Goal: Check status: Check status

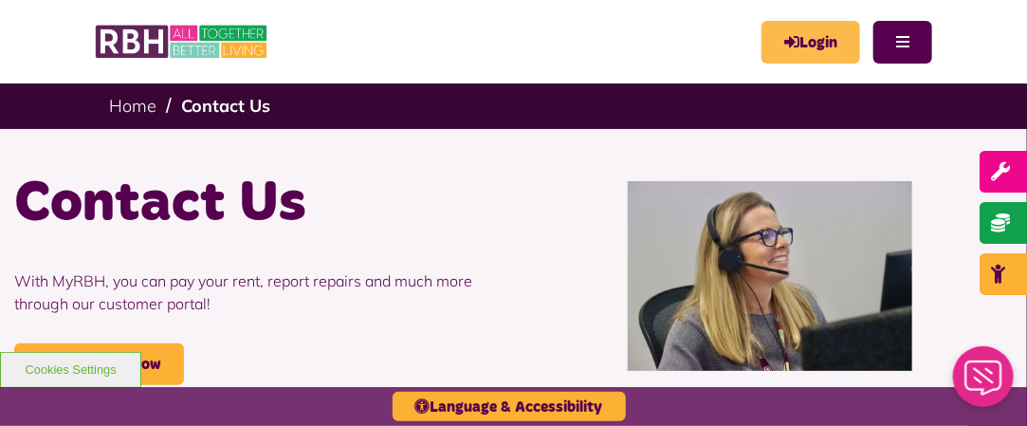
click at [821, 55] on link "Login" at bounding box center [811, 42] width 99 height 43
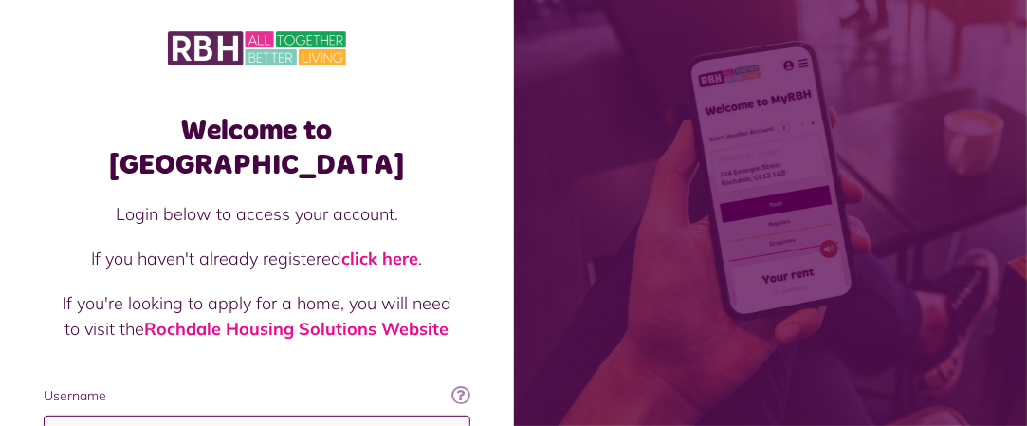
type input "**********"
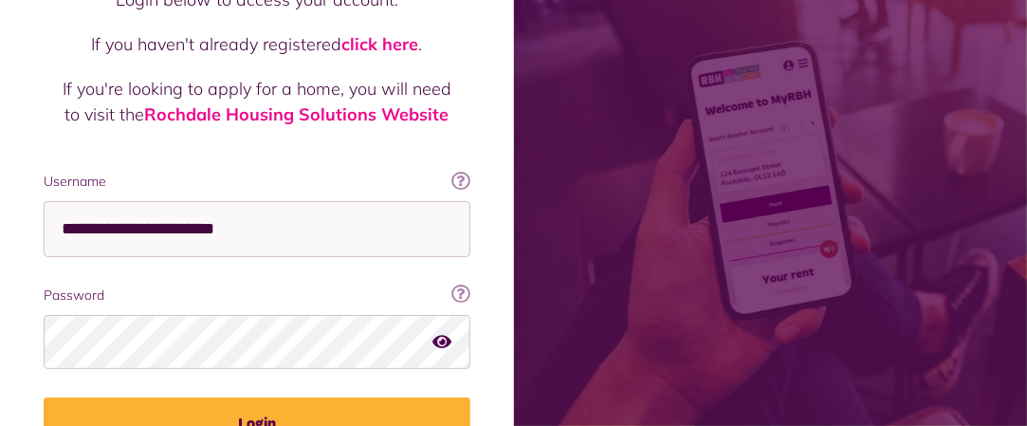
scroll to position [278, 0]
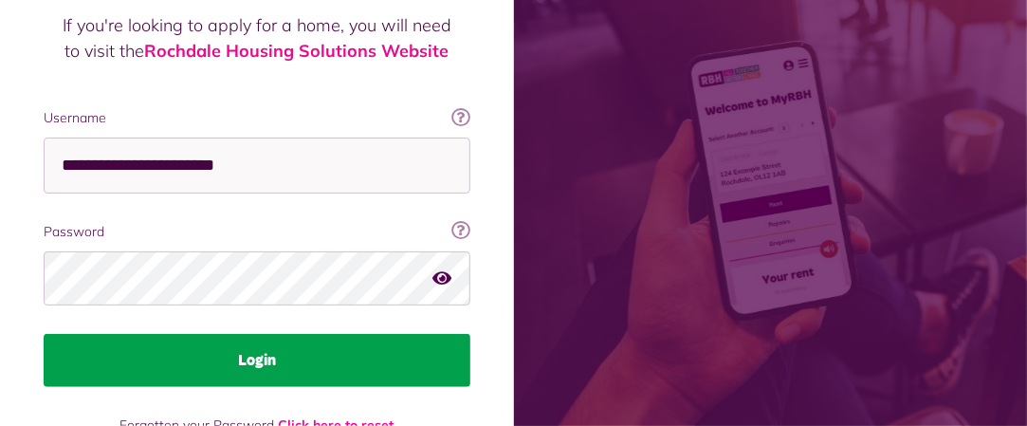
click at [381, 334] on button "Login" at bounding box center [257, 360] width 427 height 53
click at [342, 334] on button "Login" at bounding box center [257, 360] width 427 height 53
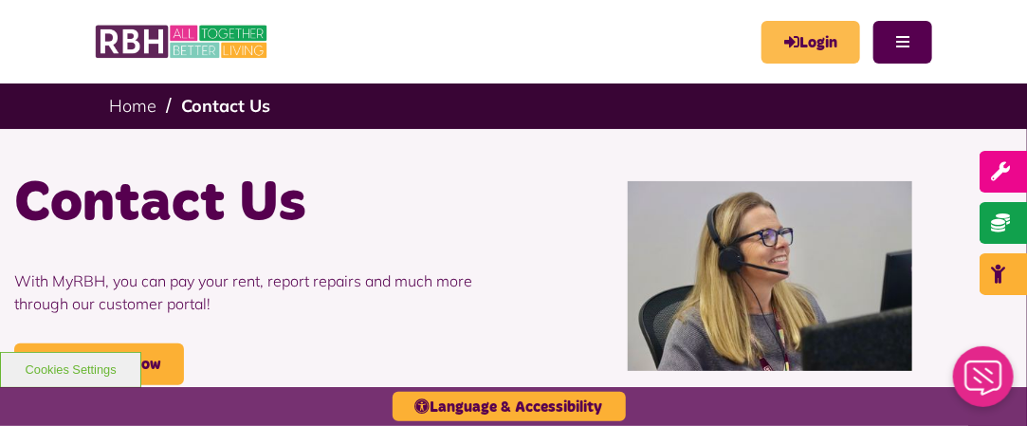
click at [799, 41] on link "Login" at bounding box center [811, 42] width 99 height 43
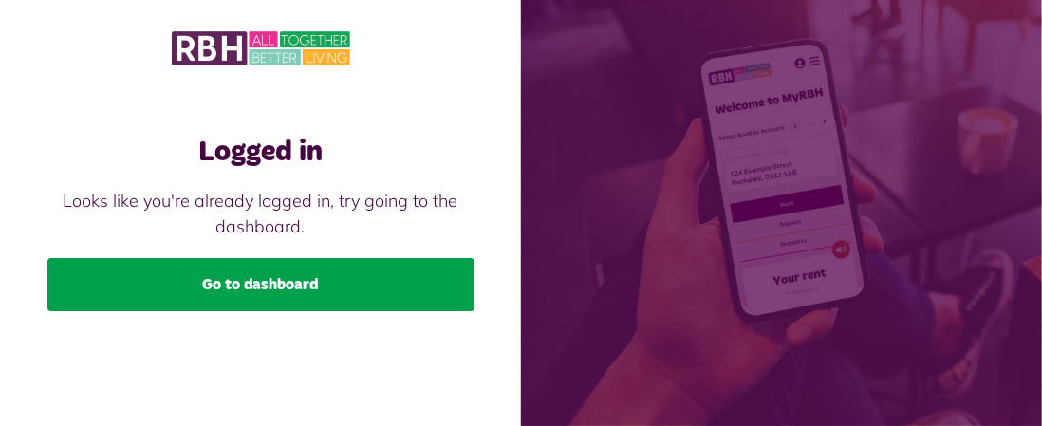
click at [373, 286] on link "Go to dashboard" at bounding box center [260, 284] width 427 height 53
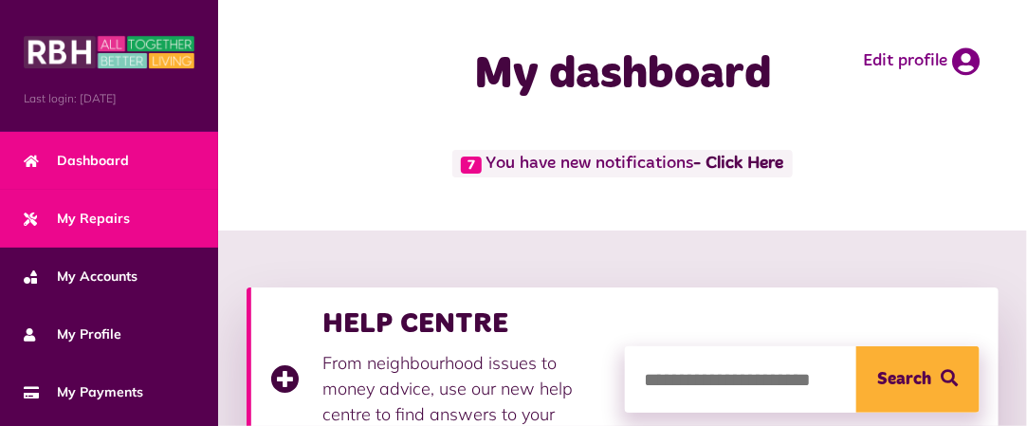
click at [114, 209] on span "My Repairs" at bounding box center [77, 219] width 106 height 20
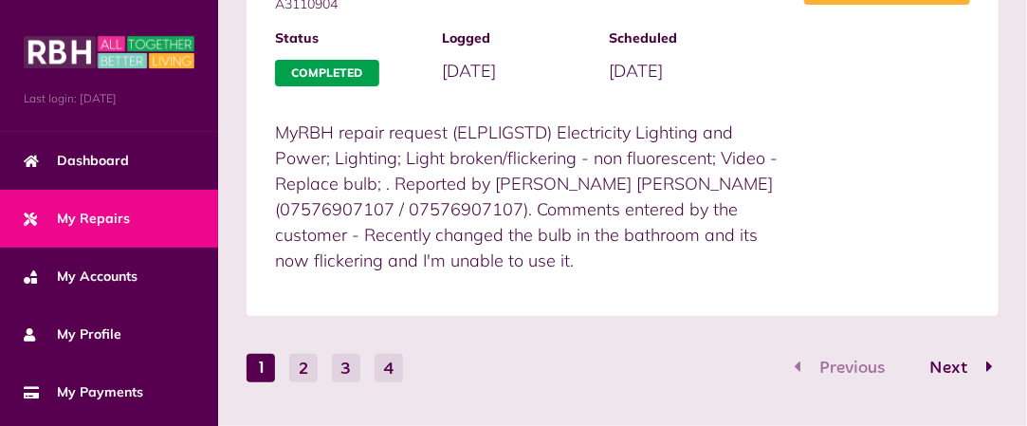
scroll to position [2691, 0]
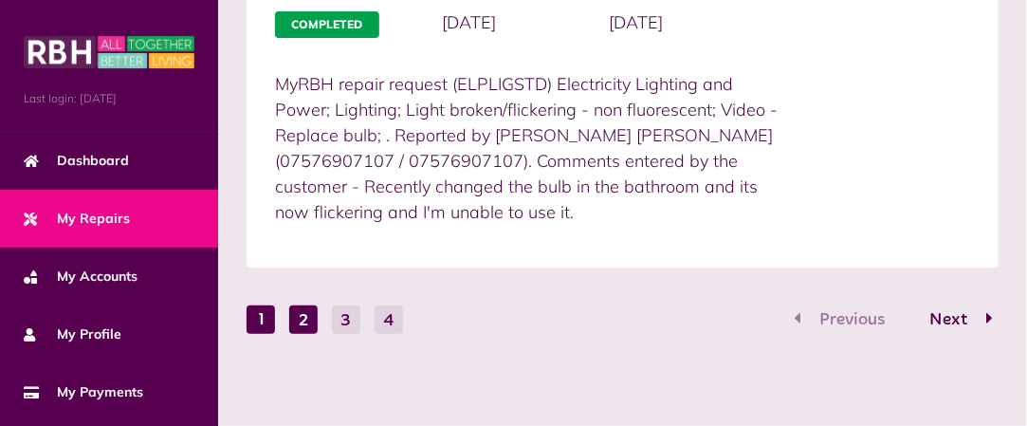
click at [301, 309] on button "2" at bounding box center [303, 319] width 28 height 28
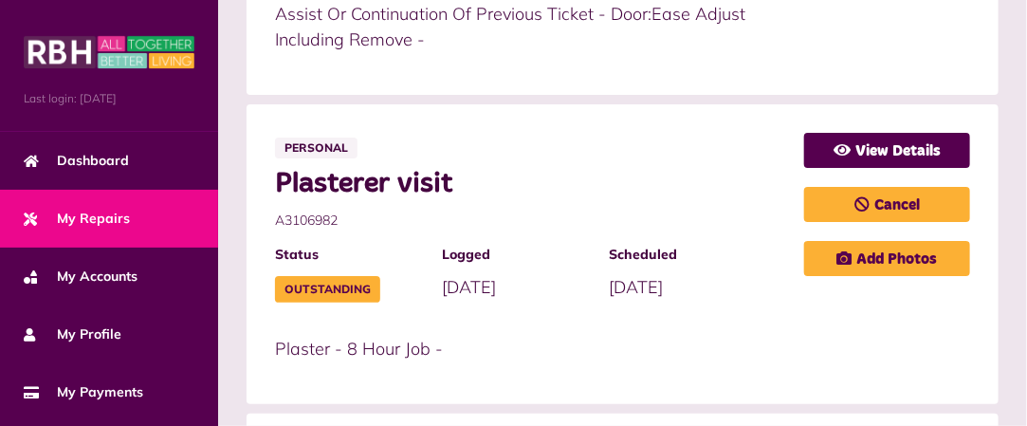
scroll to position [653, 0]
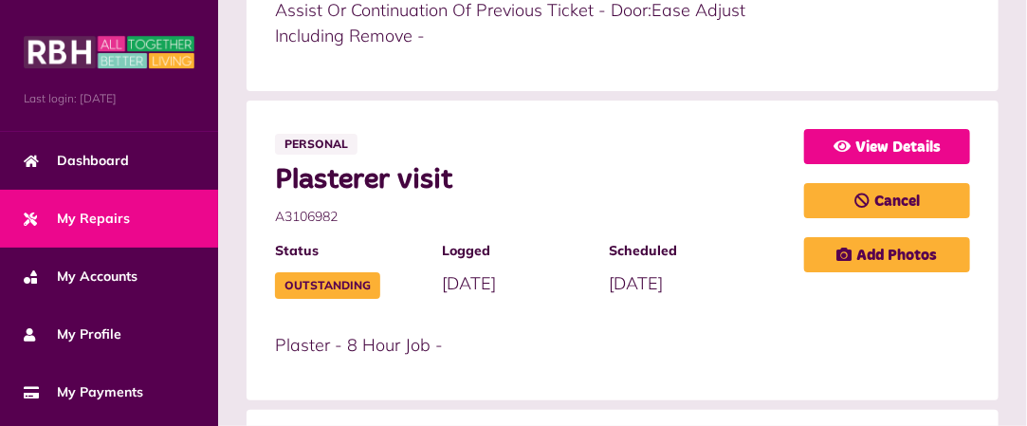
click at [908, 138] on link "View Details" at bounding box center [887, 146] width 166 height 35
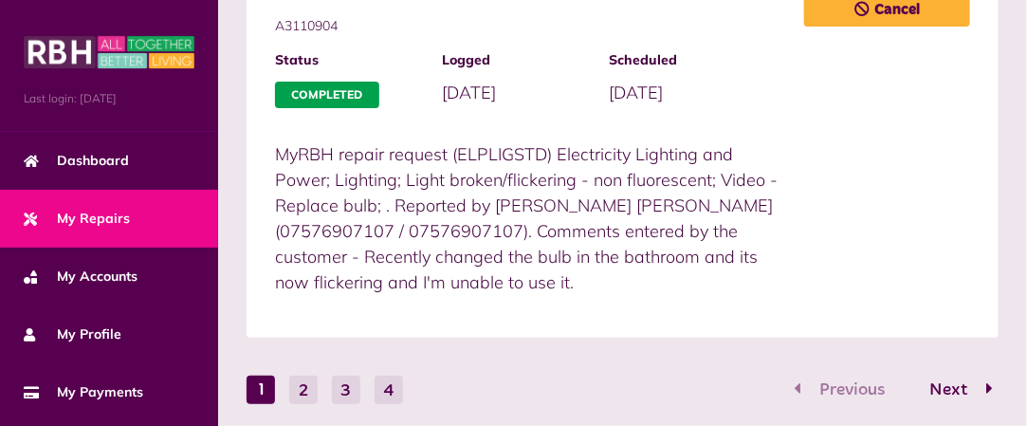
scroll to position [2691, 0]
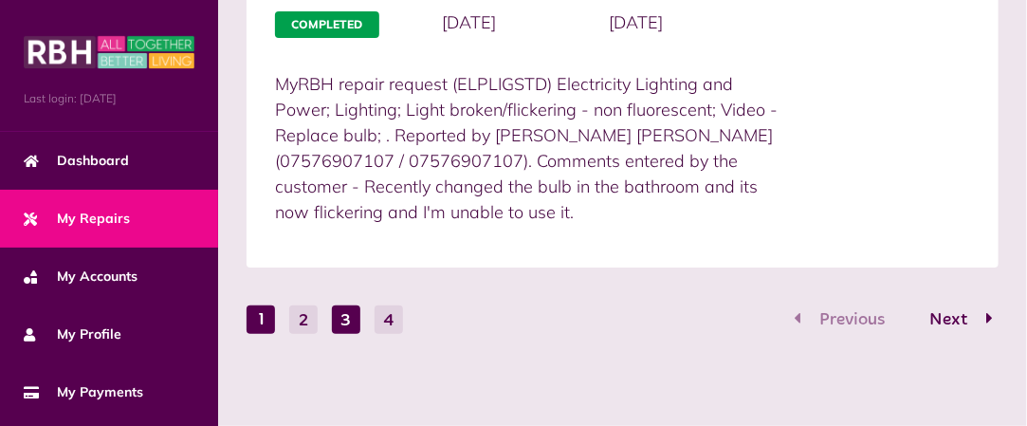
click at [350, 319] on button "3" at bounding box center [346, 319] width 28 height 28
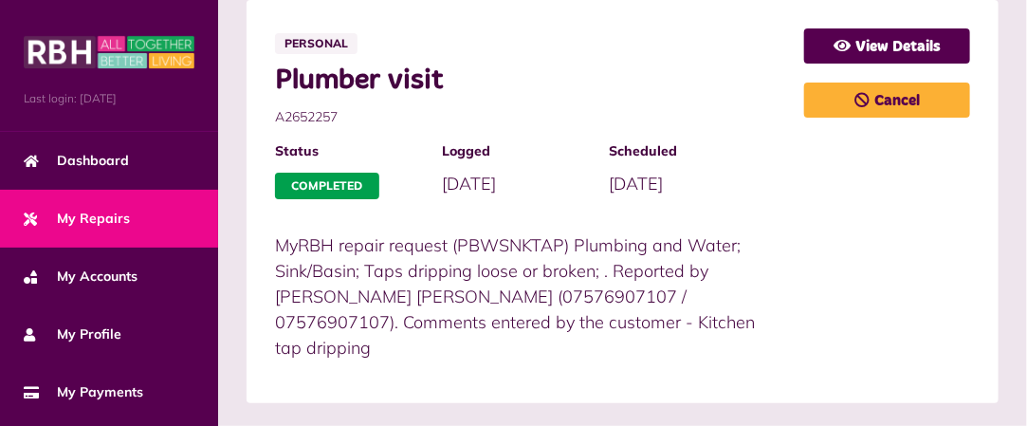
scroll to position [2358, 0]
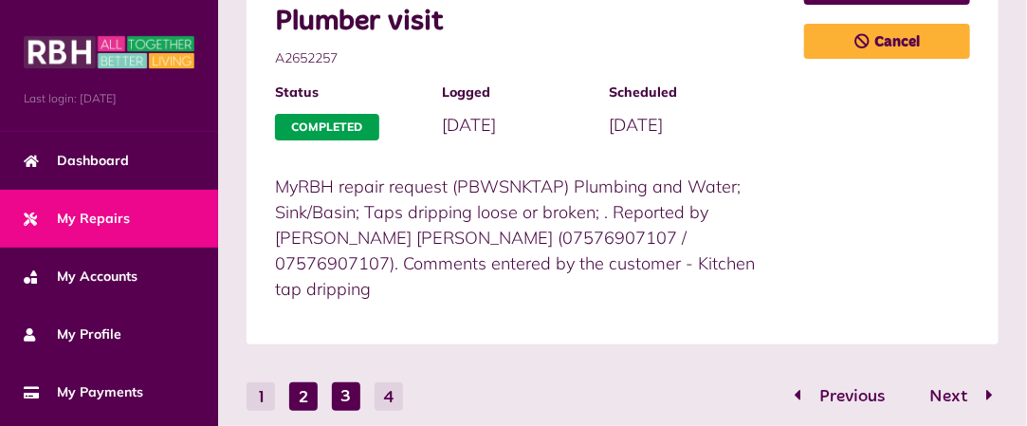
click at [301, 382] on button "2" at bounding box center [303, 396] width 28 height 28
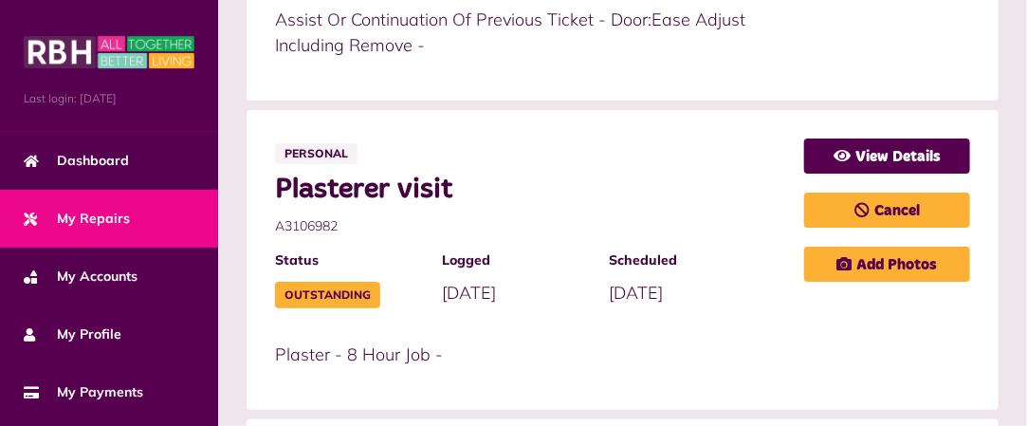
scroll to position [639, 0]
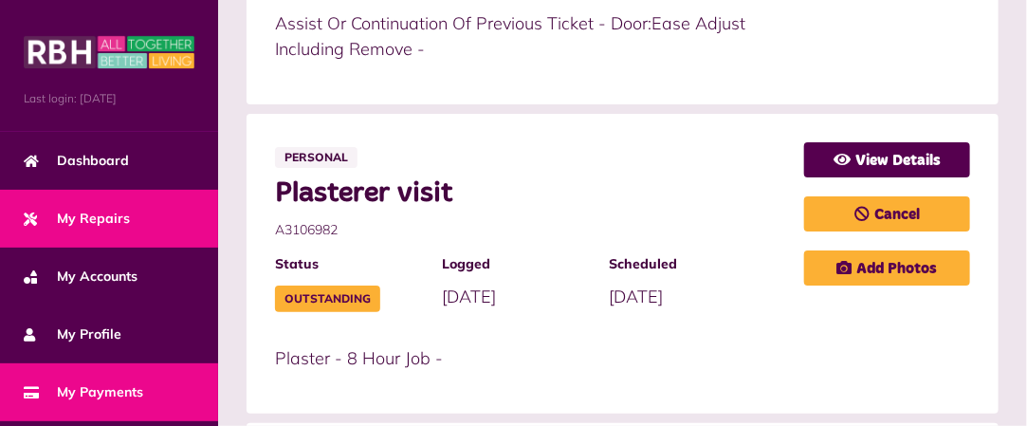
click at [116, 384] on span "My Payments" at bounding box center [84, 392] width 120 height 20
